Goal: Task Accomplishment & Management: Complete application form

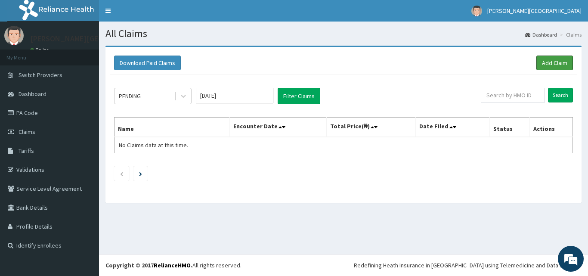
click at [543, 62] on link "Add Claim" at bounding box center [555, 63] width 37 height 15
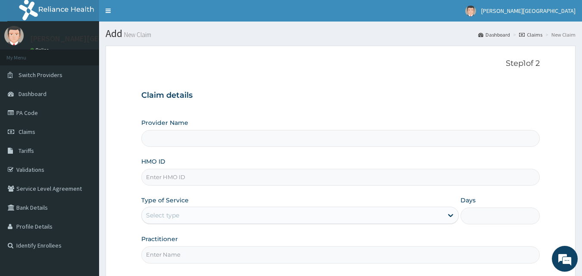
click at [192, 179] on input "HMO ID" at bounding box center [340, 177] width 399 height 17
type input "[PERSON_NAME][GEOGRAPHIC_DATA]"
